Goal: Go to known website: Access a specific website the user already knows

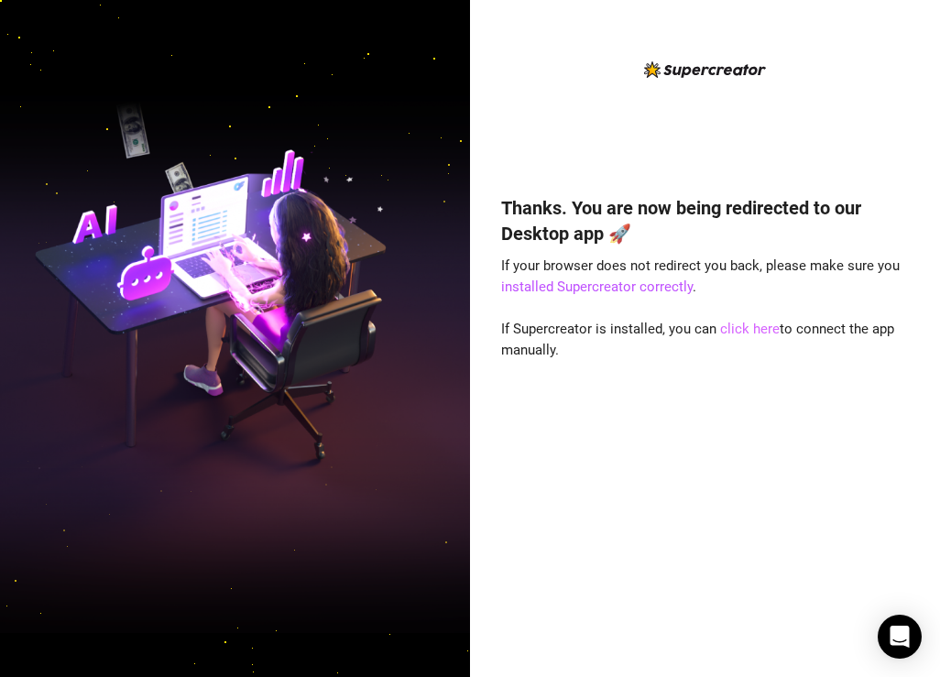
click at [755, 324] on link "click here" at bounding box center [750, 329] width 60 height 16
